Goal: Information Seeking & Learning: Find contact information

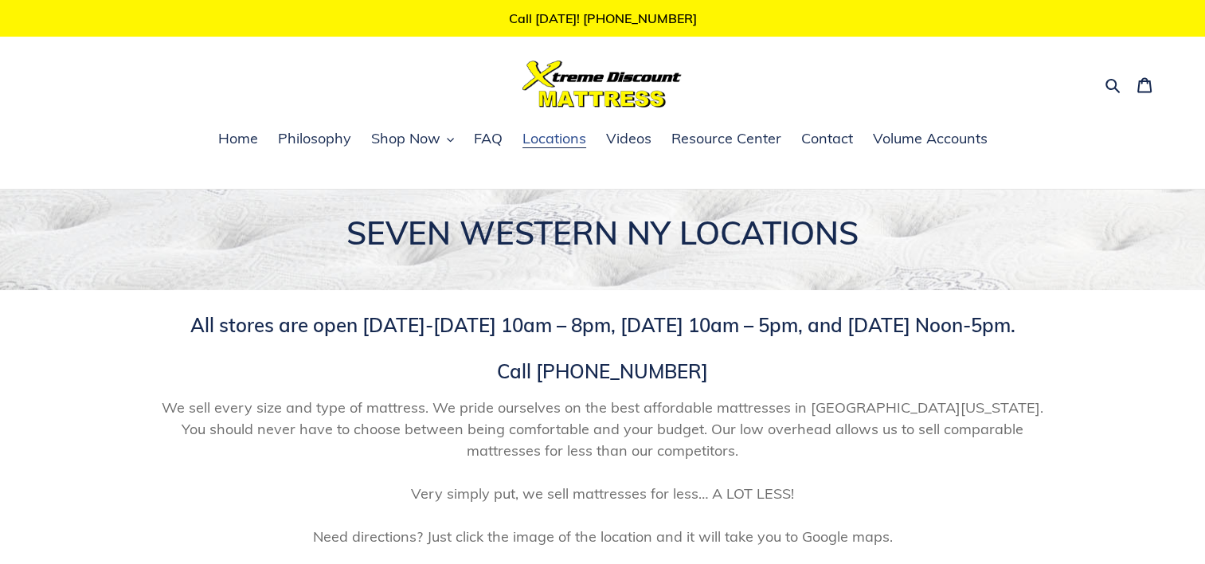
click at [557, 147] on span "Locations" at bounding box center [554, 138] width 64 height 19
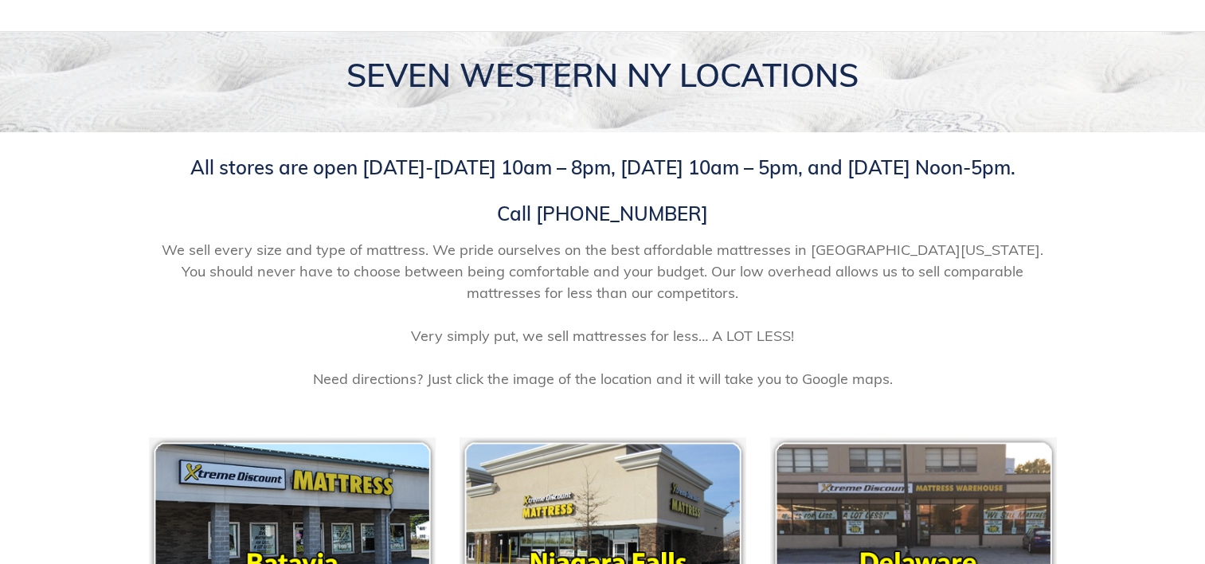
scroll to position [158, 0]
drag, startPoint x: 557, startPoint y: 213, endPoint x: 684, endPoint y: 205, distance: 127.6
click at [684, 205] on span "All stores are open [DATE]-[DATE] 10am – 8pm, [DATE] 10am – 5pm, and [DATE] Noo…" at bounding box center [602, 190] width 825 height 70
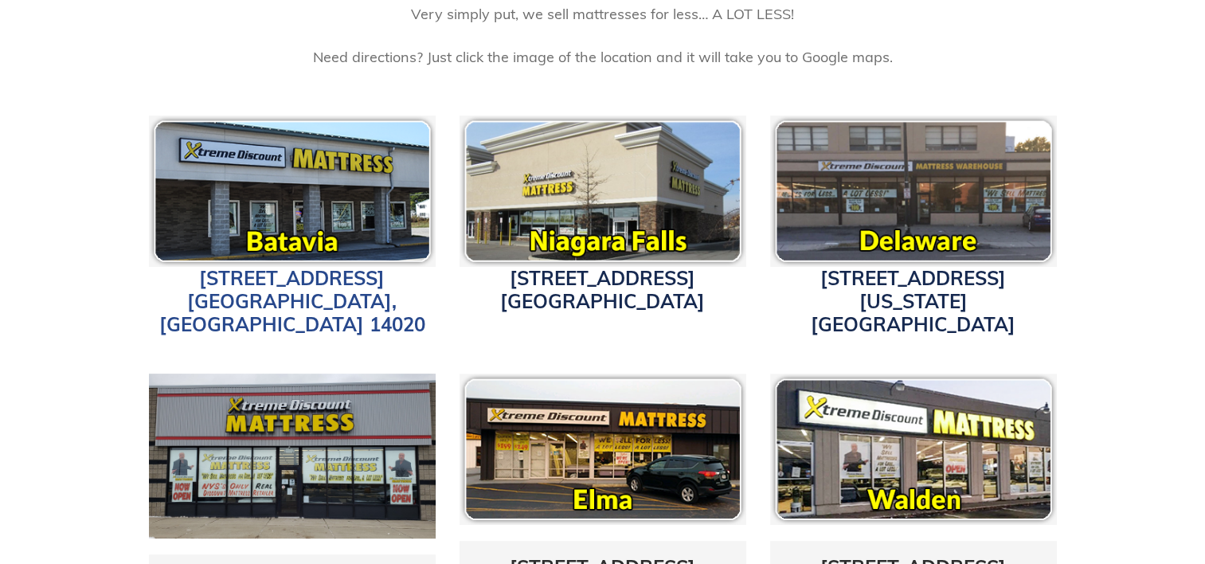
scroll to position [479, 0]
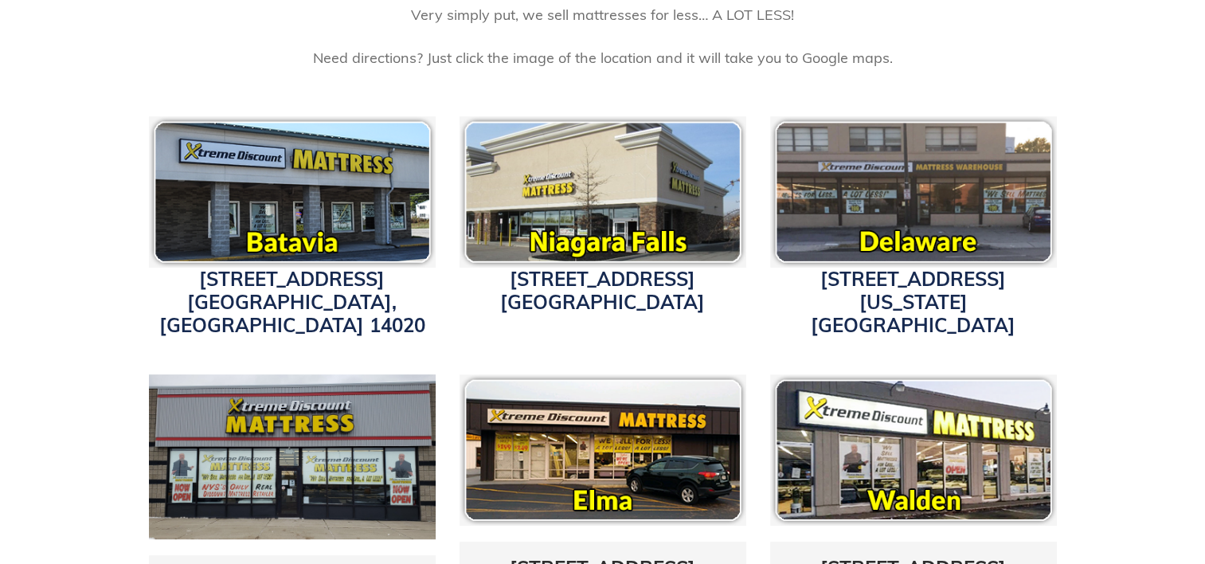
click at [911, 223] on img at bounding box center [913, 191] width 287 height 151
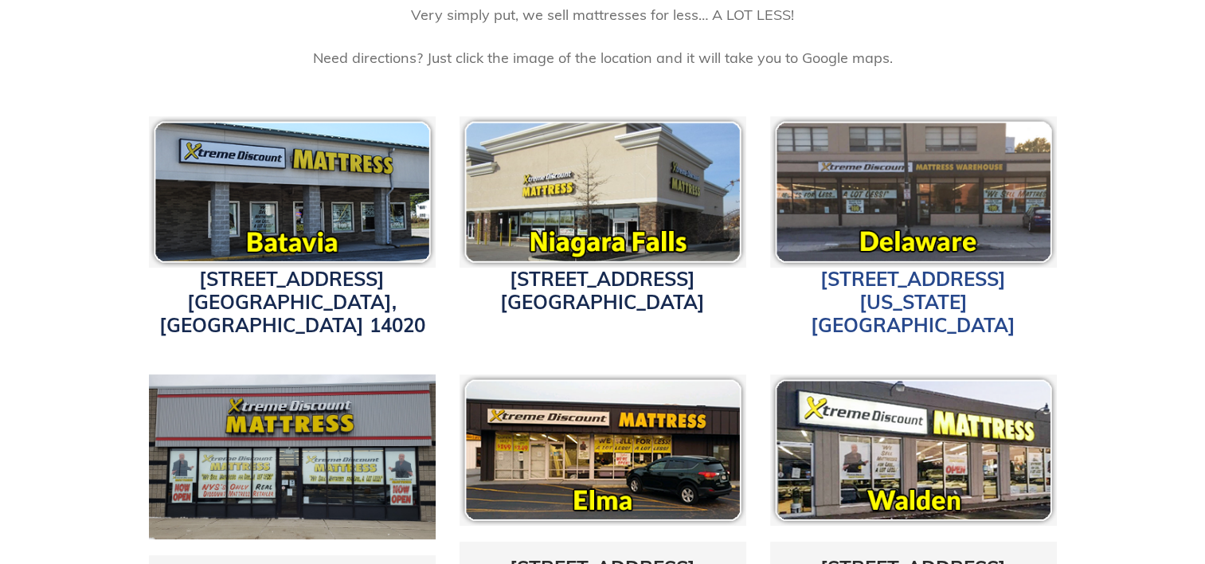
click at [900, 277] on link "3514 Delaware Ave. Buffalo, NY 14217" at bounding box center [913, 302] width 205 height 70
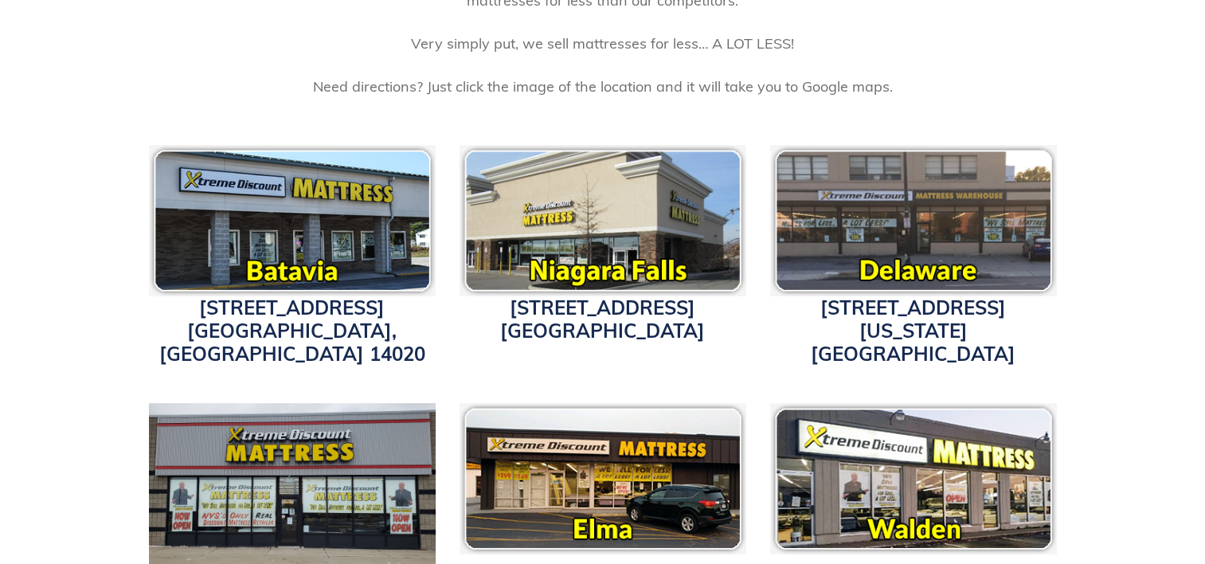
scroll to position [478, 0]
